Goal: Register for event/course

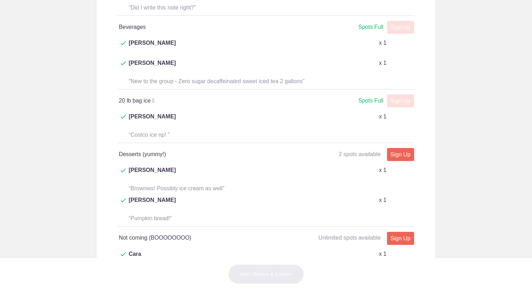
scroll to position [622, 0]
click at [393, 285] on link "Sign Up" at bounding box center [400, 291] width 27 height 13
type input "1"
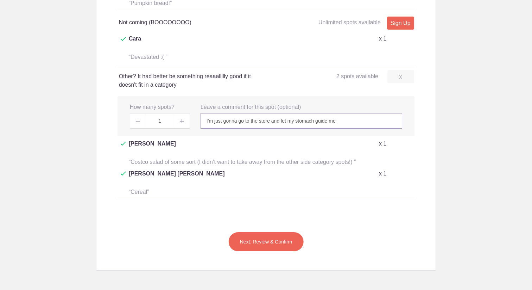
scroll to position [838, 0]
type input "I'm just gonna go to the store and let my stomach guide me"
click at [277, 231] on button "Next: Review & Confirm" at bounding box center [266, 241] width 76 height 20
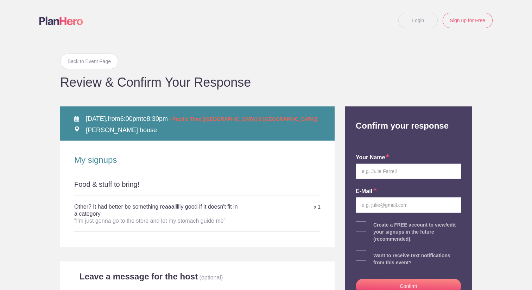
click at [383, 171] on input "text" at bounding box center [409, 170] width 106 height 15
type input "Ben Bergen"
click at [500, 166] on body "Login Sign up for Free Login Back to Event Page Back to Event Page Review & Con…" at bounding box center [266, 145] width 532 height 290
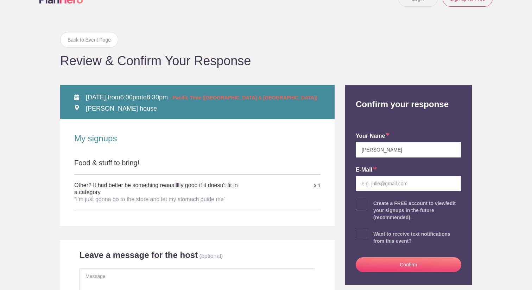
click at [440, 178] on input "email" at bounding box center [409, 183] width 106 height 15
type input "bbergen40101@gmail.com"
click at [475, 184] on div "Back to Event Page Back to Event Page Review & Confirm Your Response TUE Octobe…" at bounding box center [266, 180] width 422 height 322
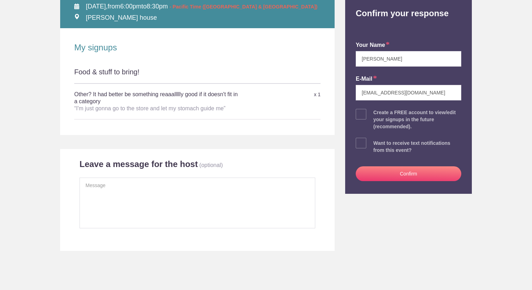
scroll to position [116, 0]
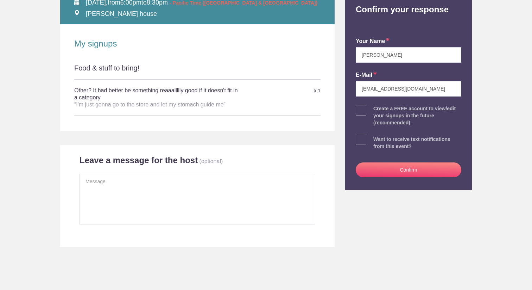
click at [421, 171] on button "Confirm" at bounding box center [409, 169] width 106 height 15
